Goal: Information Seeking & Learning: Learn about a topic

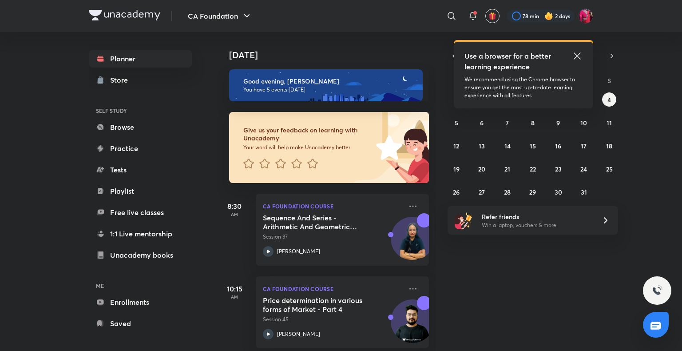
click at [576, 56] on icon at bounding box center [577, 55] width 7 height 7
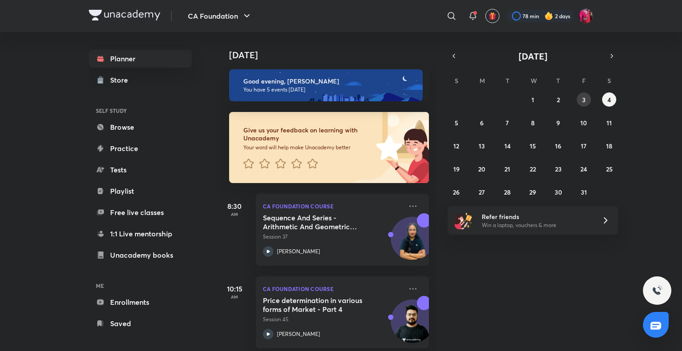
click at [582, 101] on abbr "3" at bounding box center [584, 99] width 4 height 8
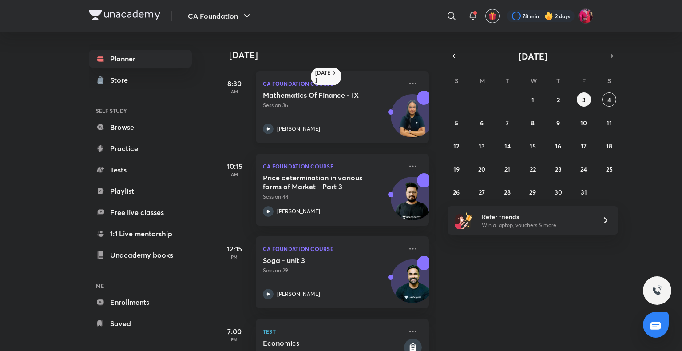
click at [272, 127] on icon at bounding box center [268, 128] width 11 height 11
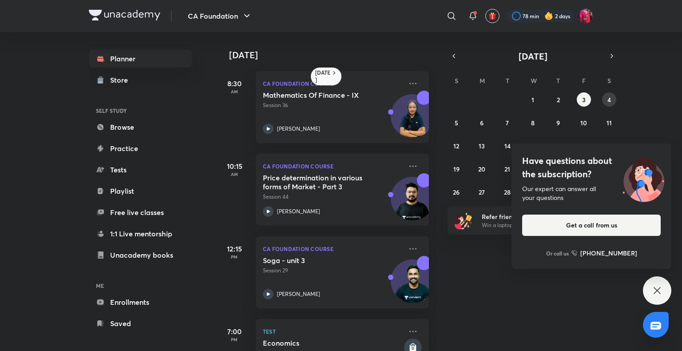
click at [609, 100] on abbr "4" at bounding box center [609, 99] width 4 height 8
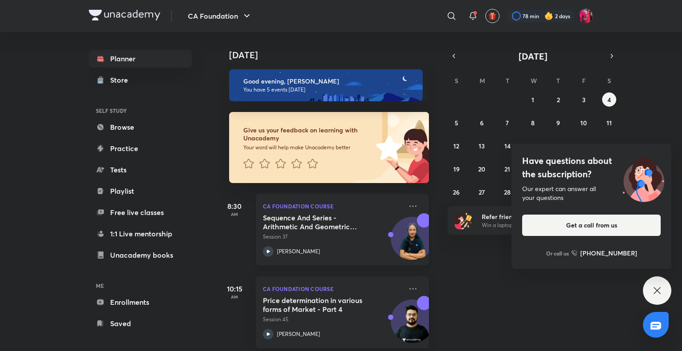
click at [266, 251] on icon at bounding box center [268, 251] width 11 height 11
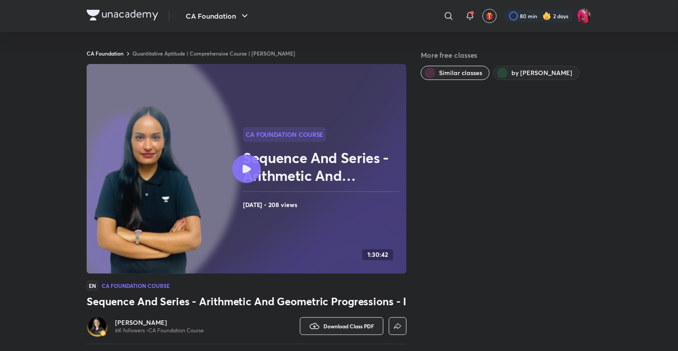
click at [245, 161] on div at bounding box center [246, 169] width 28 height 28
